Goal: Feedback & Contribution: Contribute content

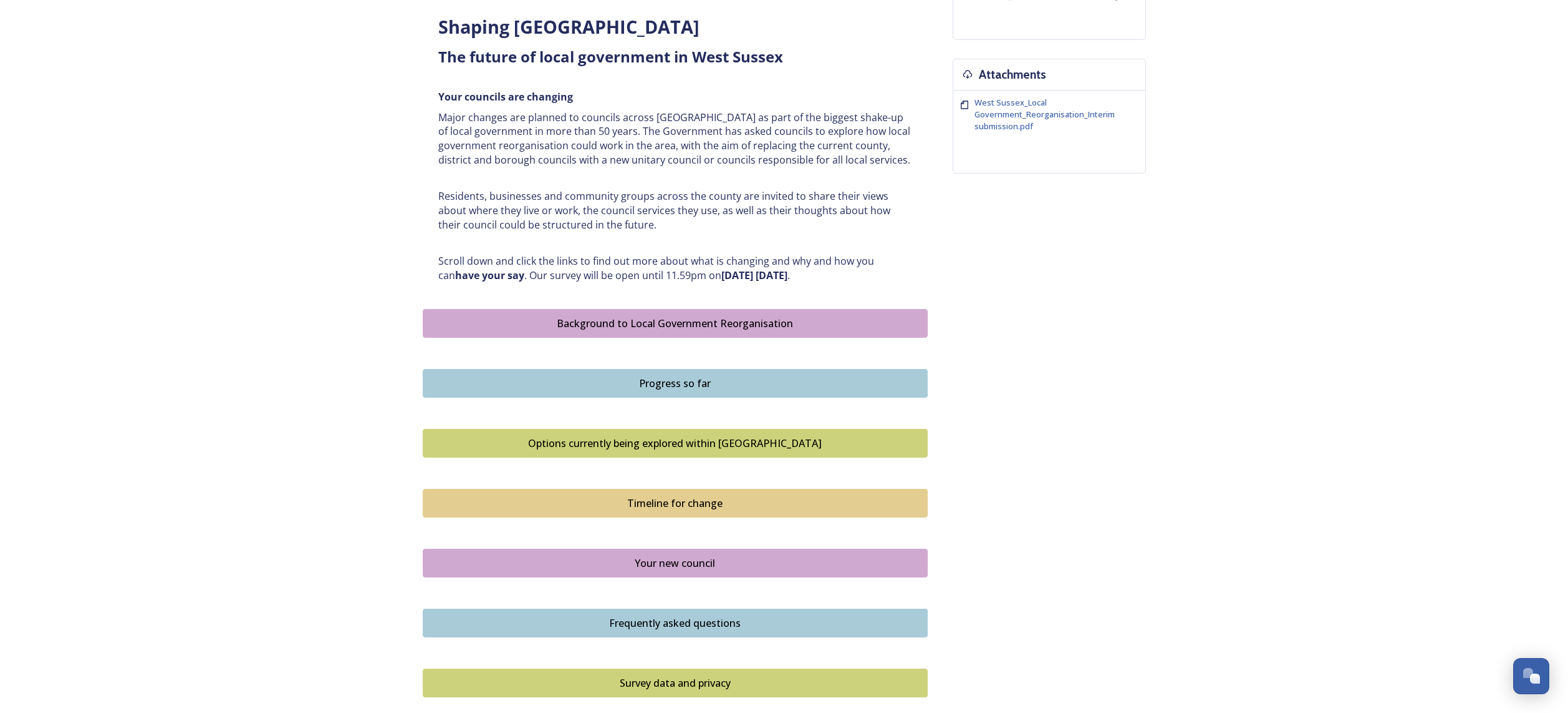
scroll to position [630, 0]
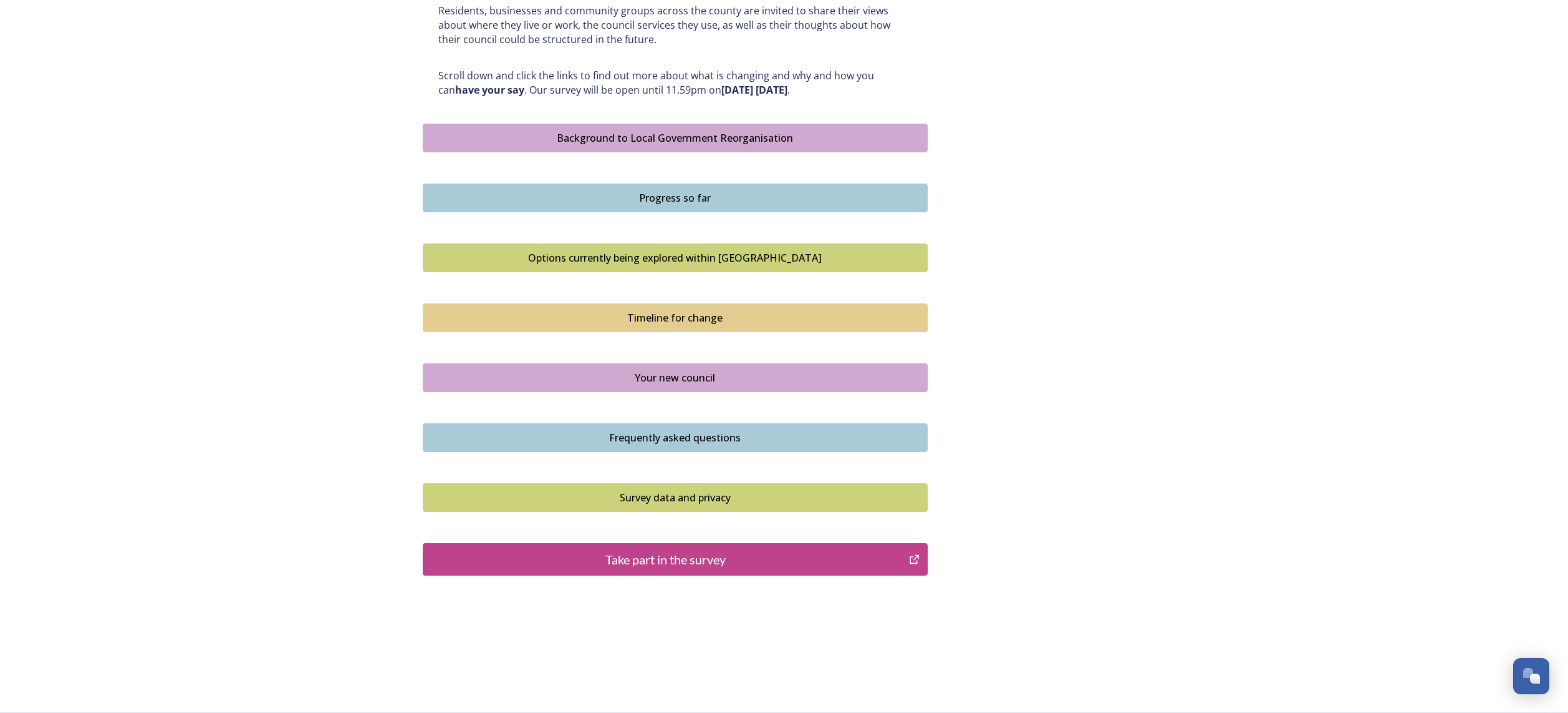
click at [666, 563] on div "Take part in the survey" at bounding box center [666, 559] width 474 height 19
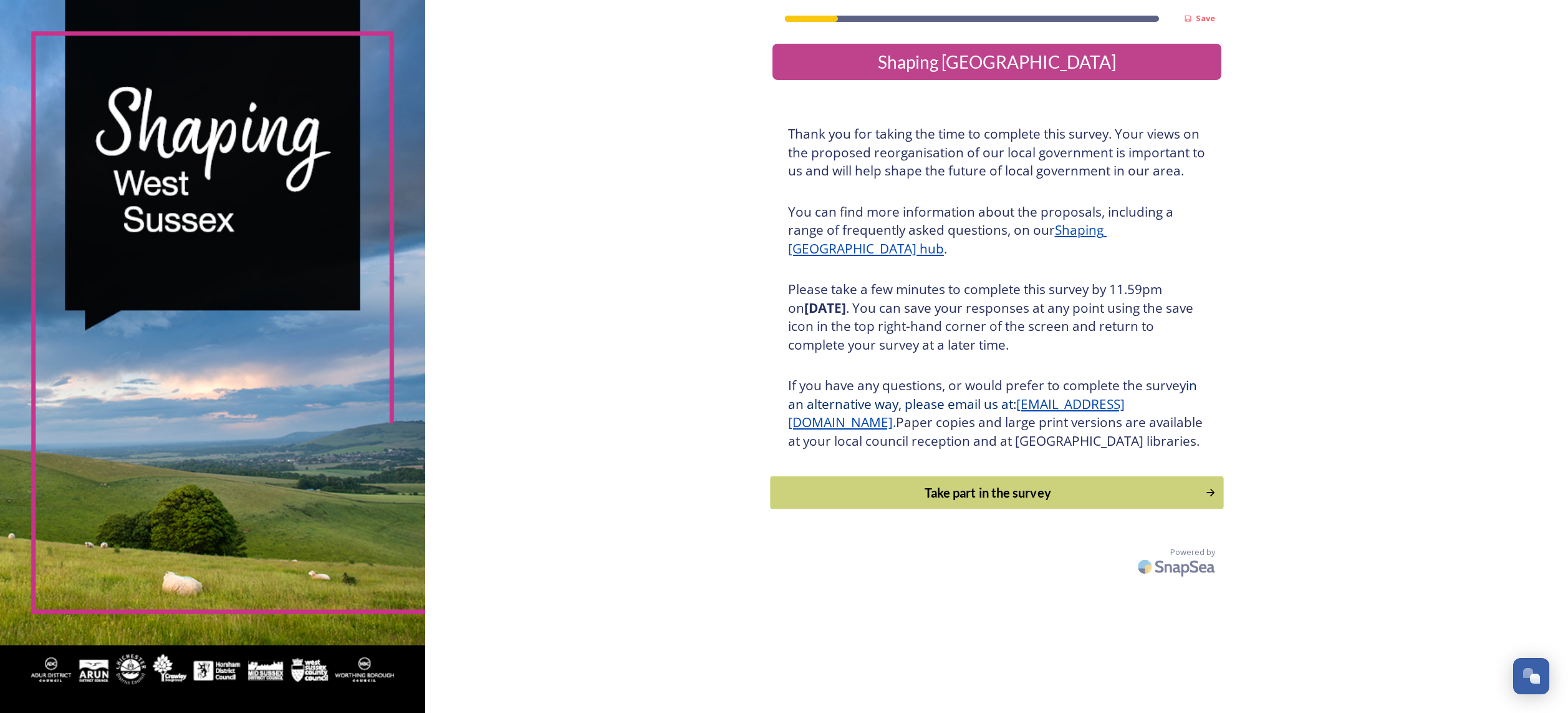
click at [983, 501] on div "Take part in the survey" at bounding box center [988, 492] width 421 height 19
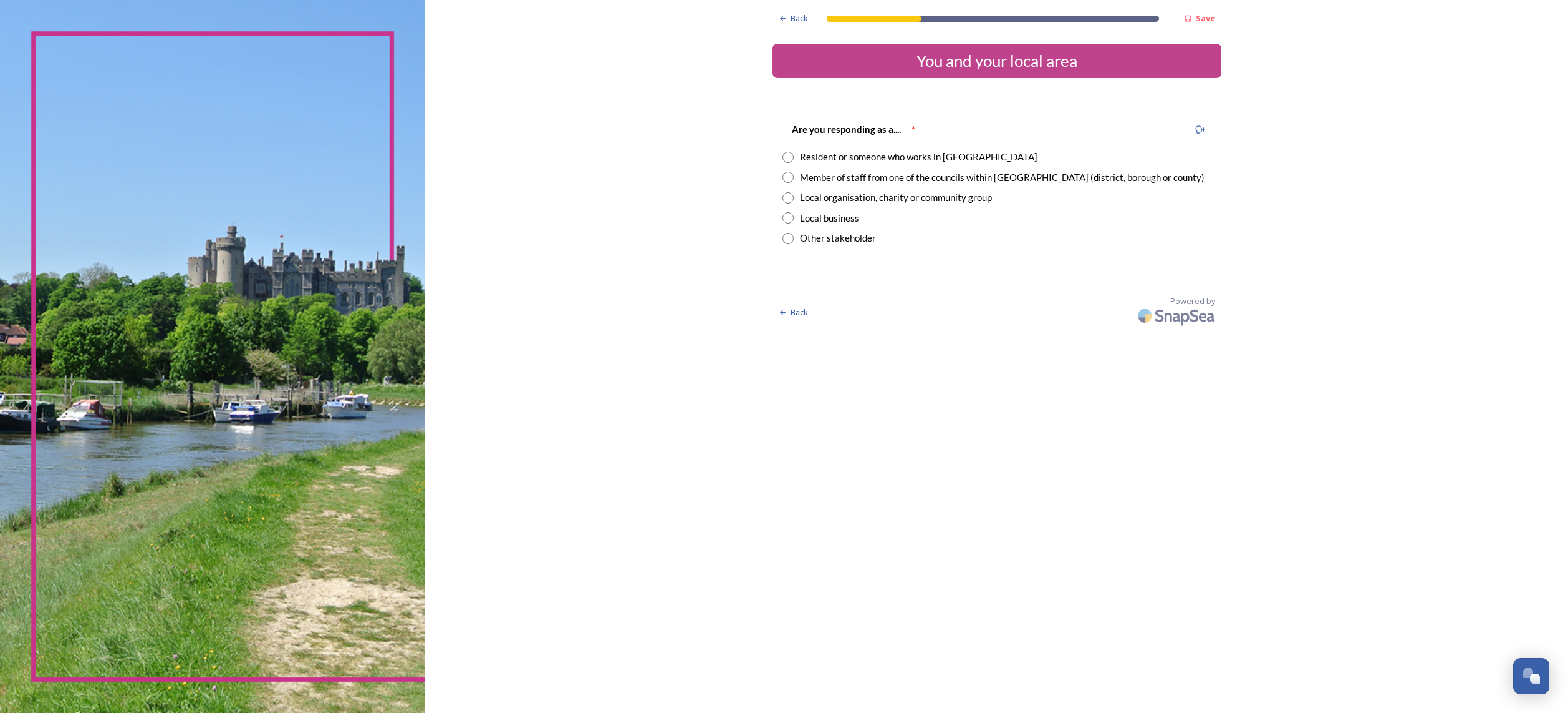
click at [790, 157] on input "radio" at bounding box center [788, 157] width 11 height 11
radio input "true"
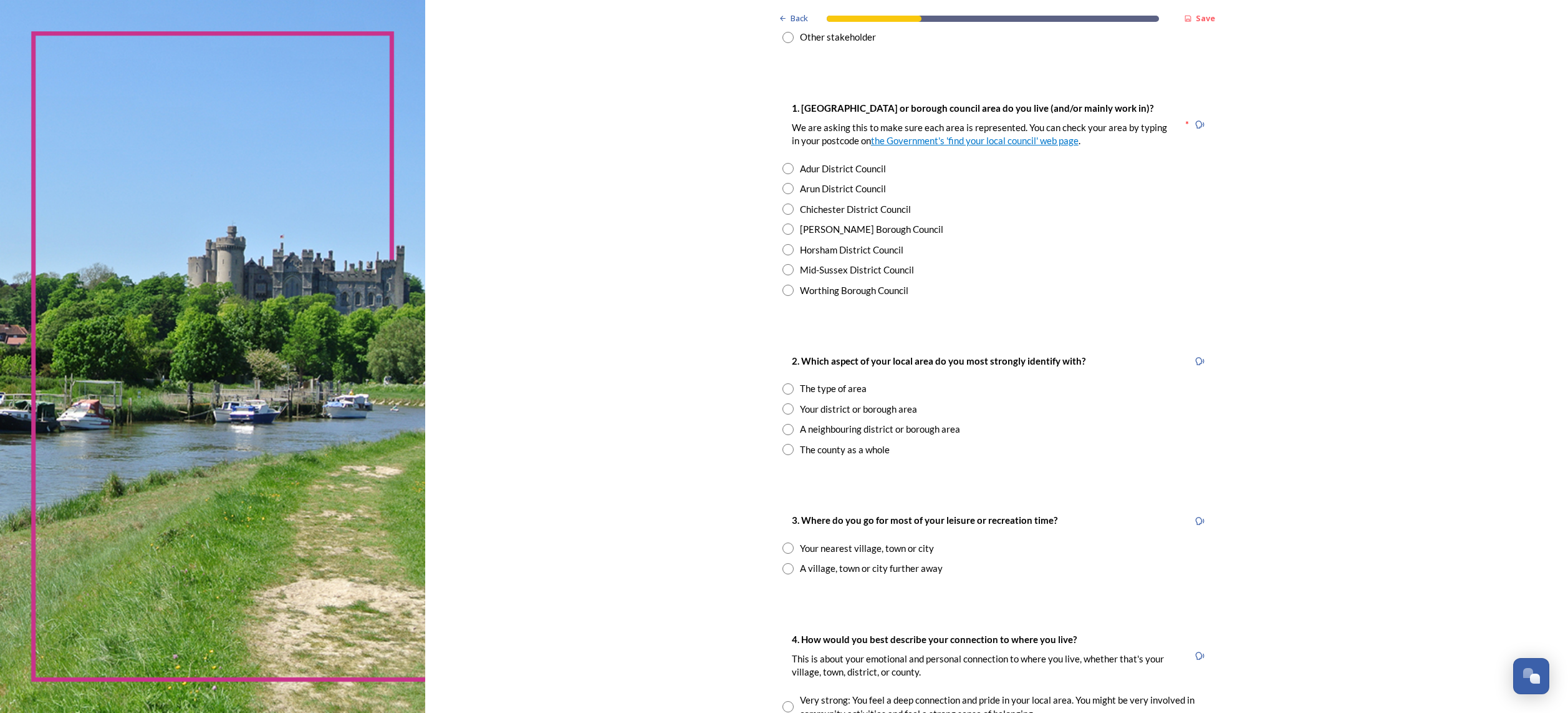
scroll to position [213, 0]
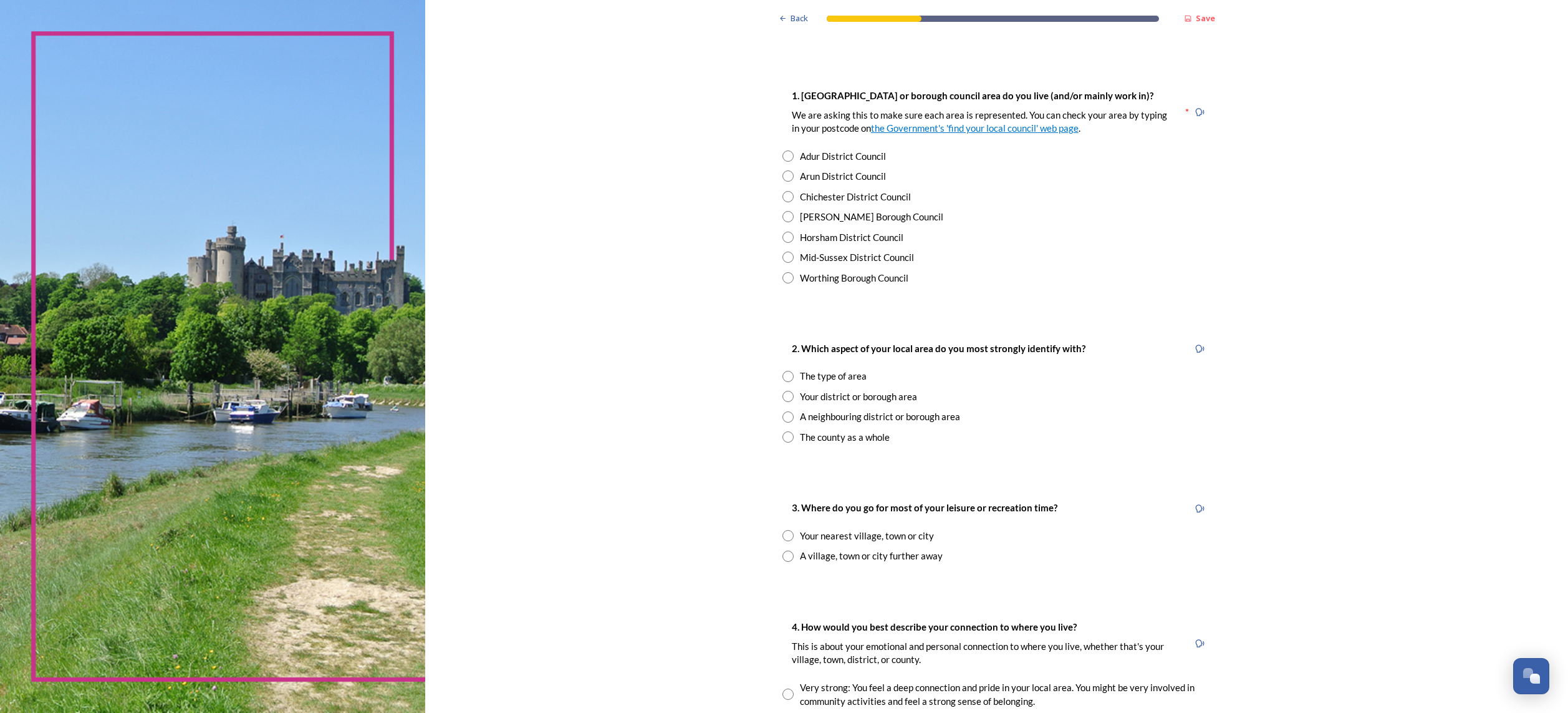
click at [791, 197] on input "radio" at bounding box center [788, 196] width 11 height 11
radio input "true"
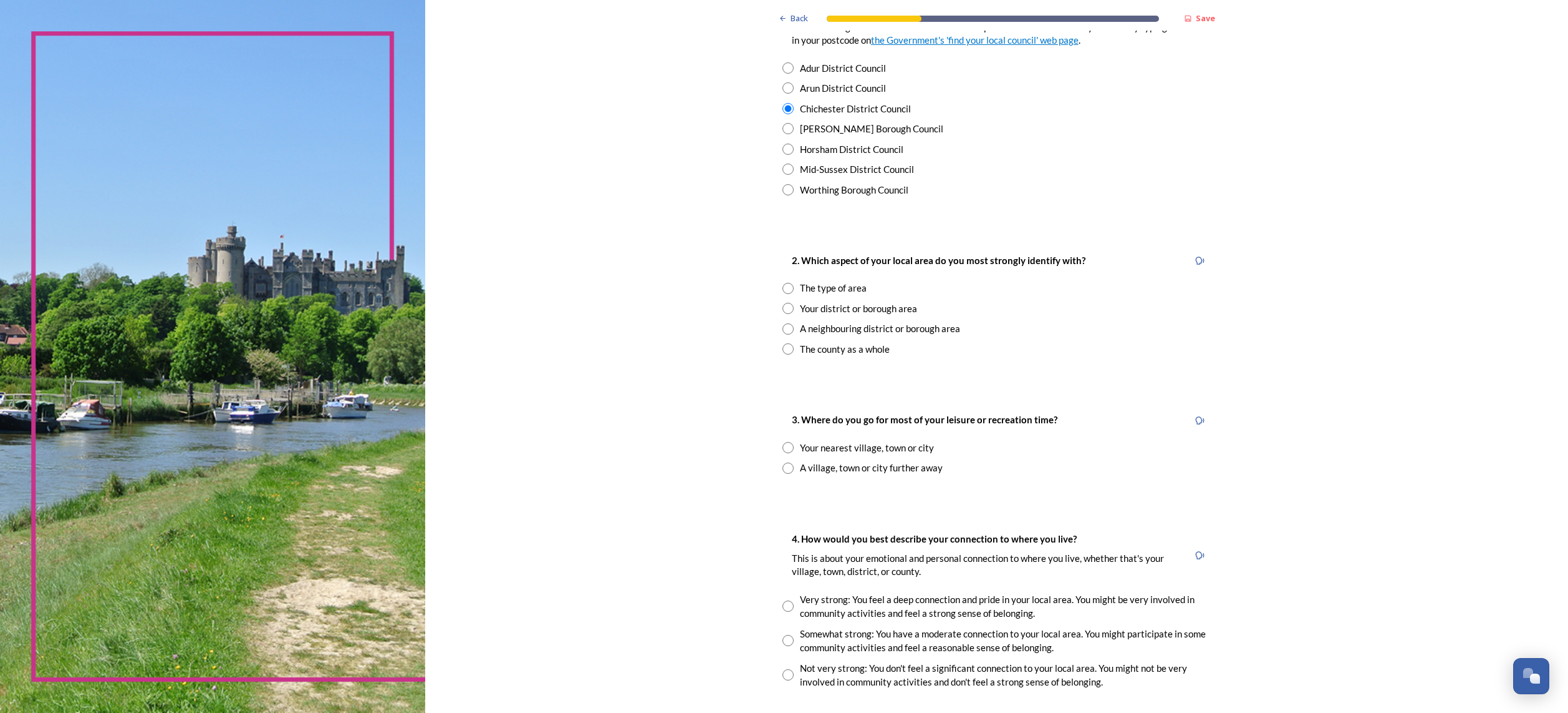
scroll to position [0, 0]
